Goal: Go to known website: Access a specific website the user already knows

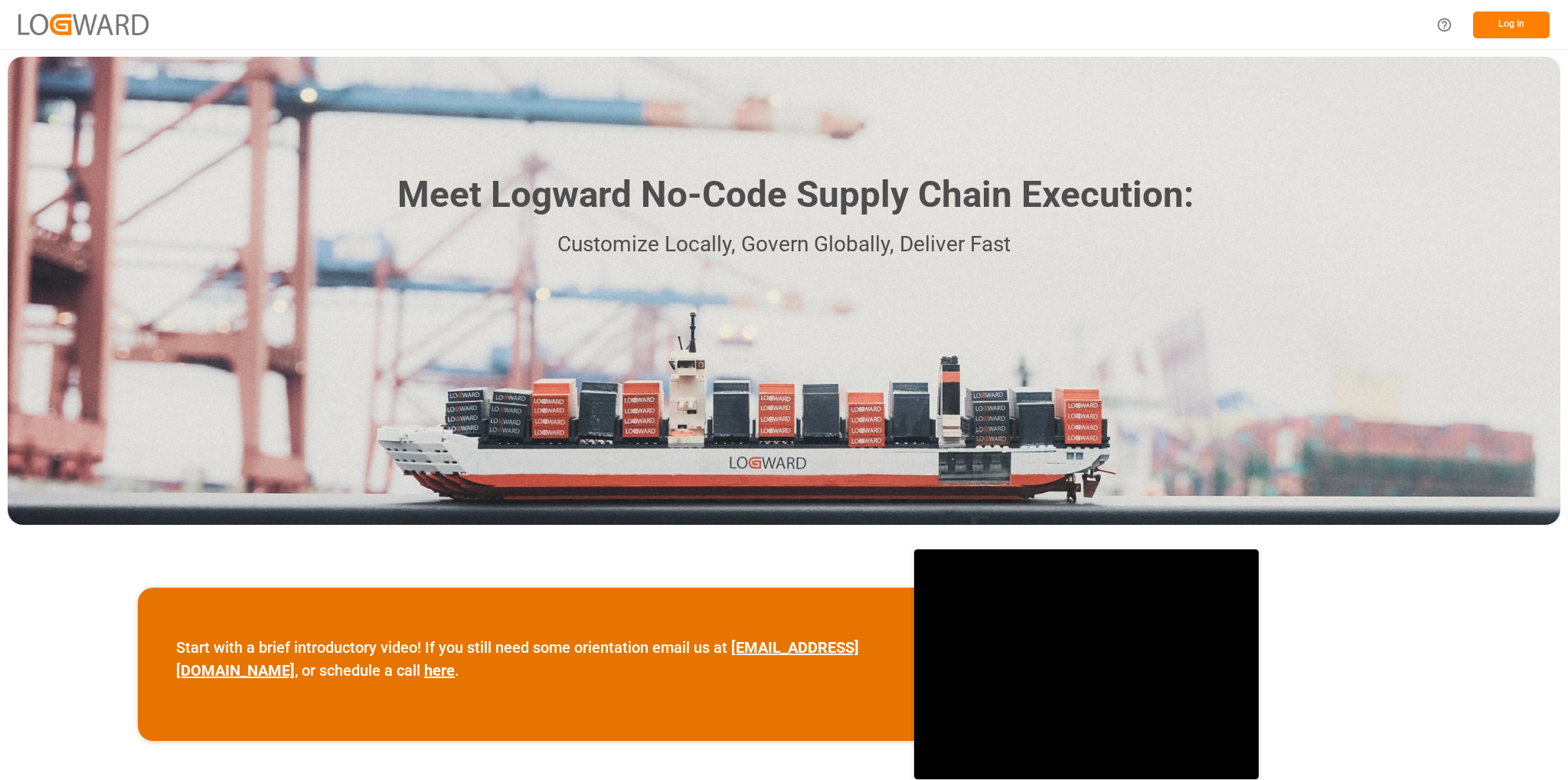
click at [1482, 16] on button "Log In" at bounding box center [1511, 25] width 77 height 26
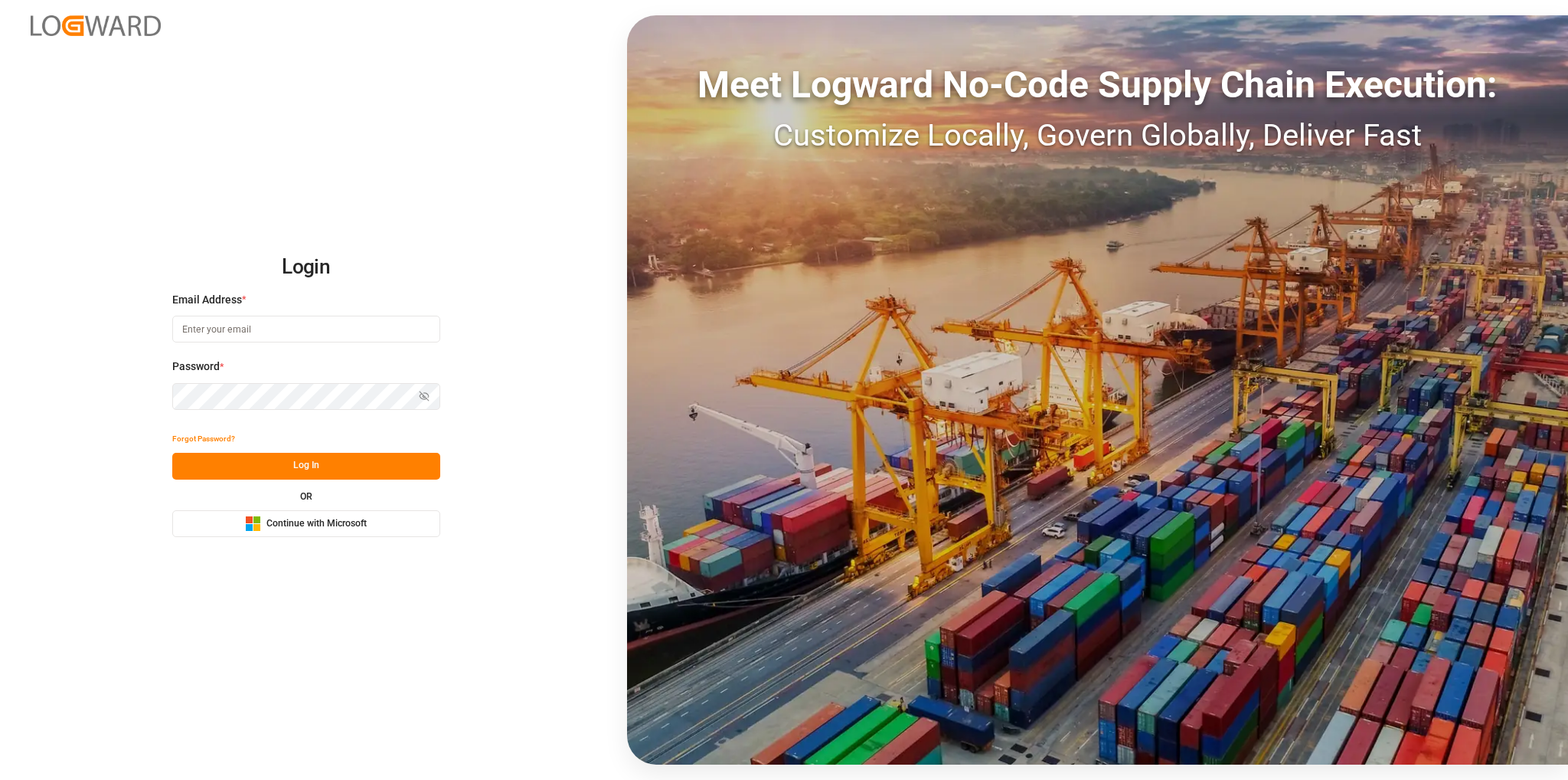
click at [340, 524] on span "Continue with Microsoft" at bounding box center [317, 524] width 101 height 14
